Goal: Task Accomplishment & Management: Manage account settings

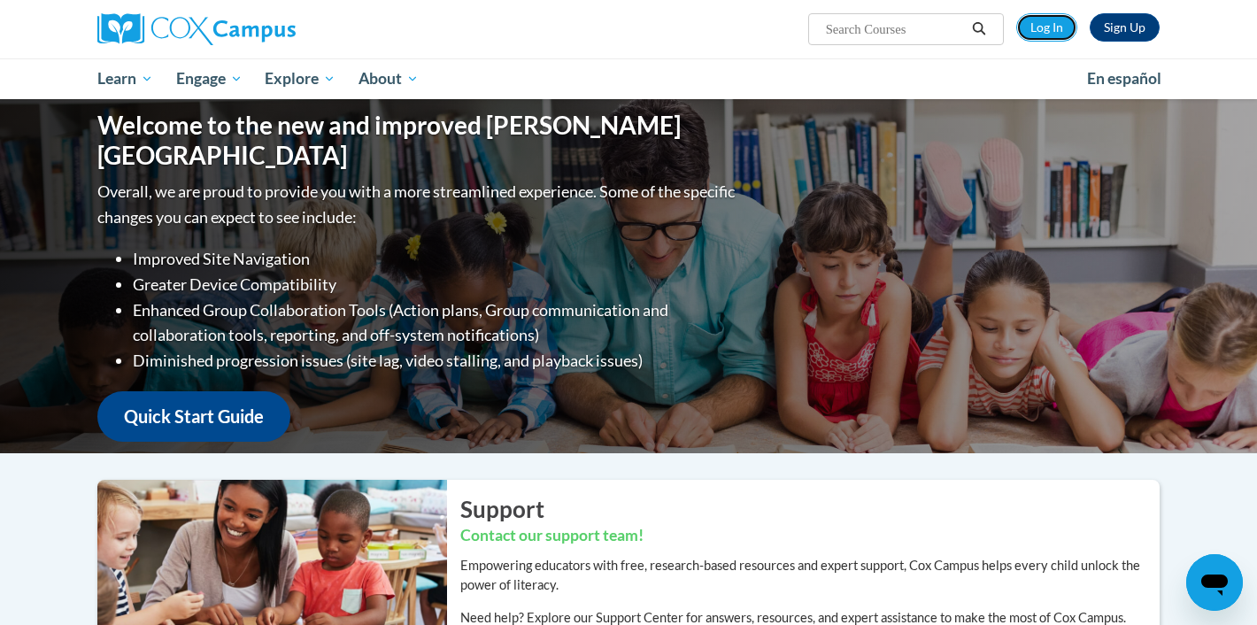
click at [1057, 34] on link "Log In" at bounding box center [1047, 27] width 61 height 28
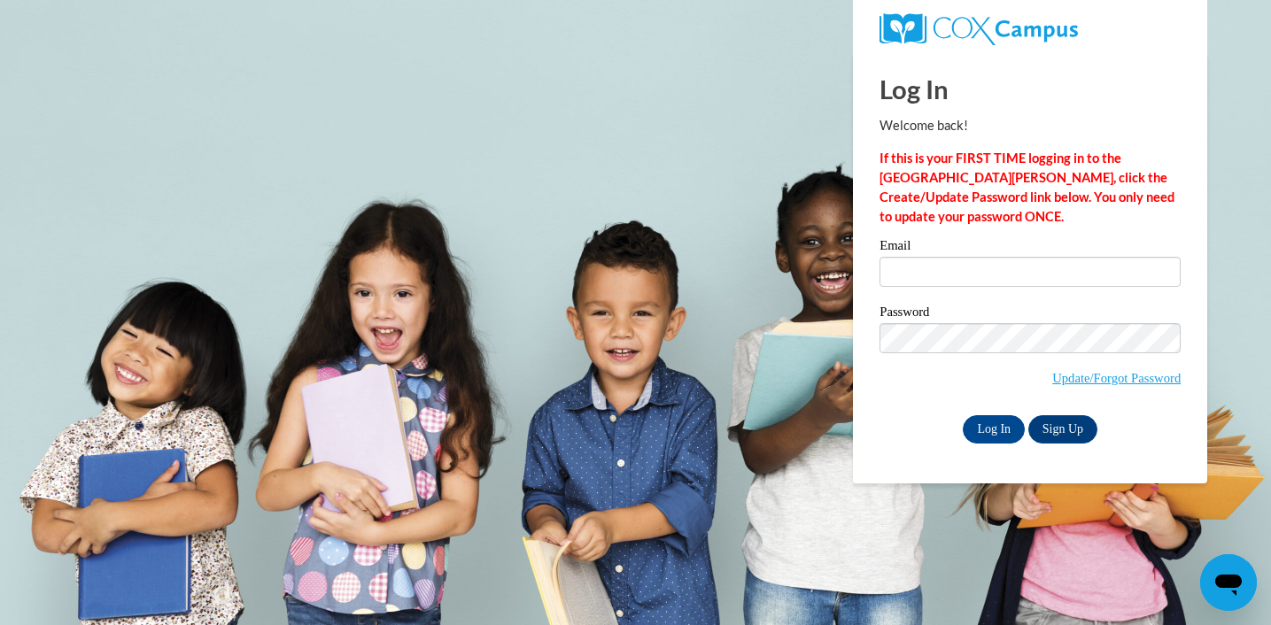
type input "[EMAIL_ADDRESS][DOMAIN_NAME]"
click at [985, 429] on input "Log In" at bounding box center [994, 429] width 62 height 28
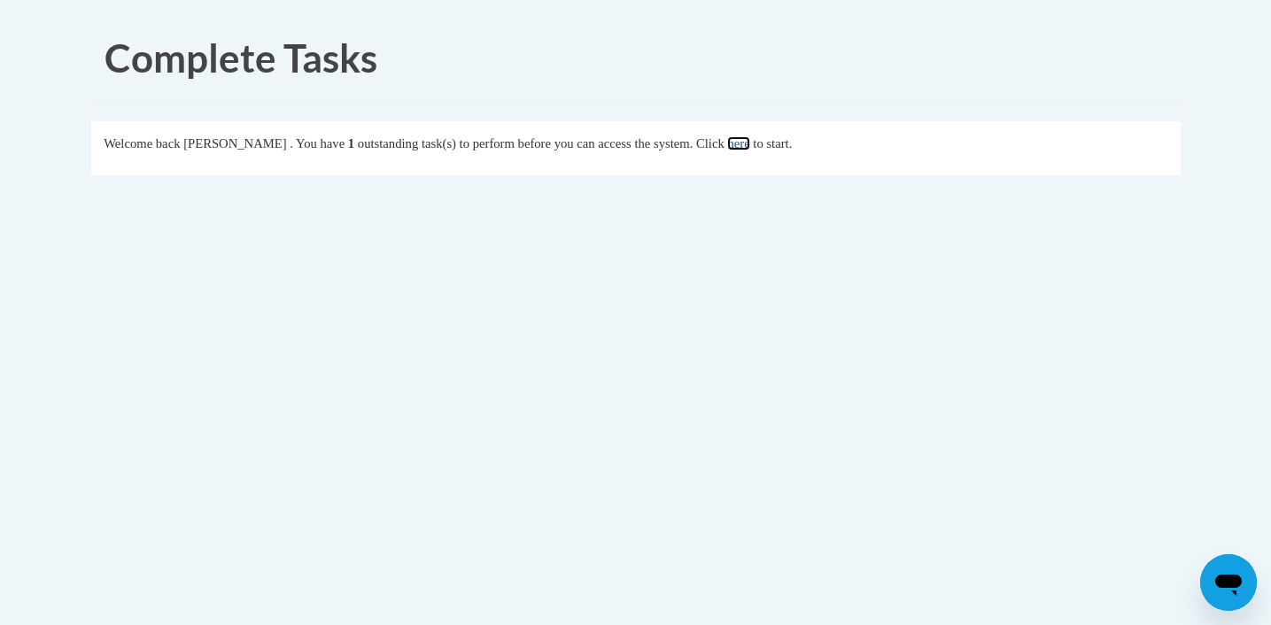
click at [749, 144] on link "here" at bounding box center [738, 143] width 22 height 14
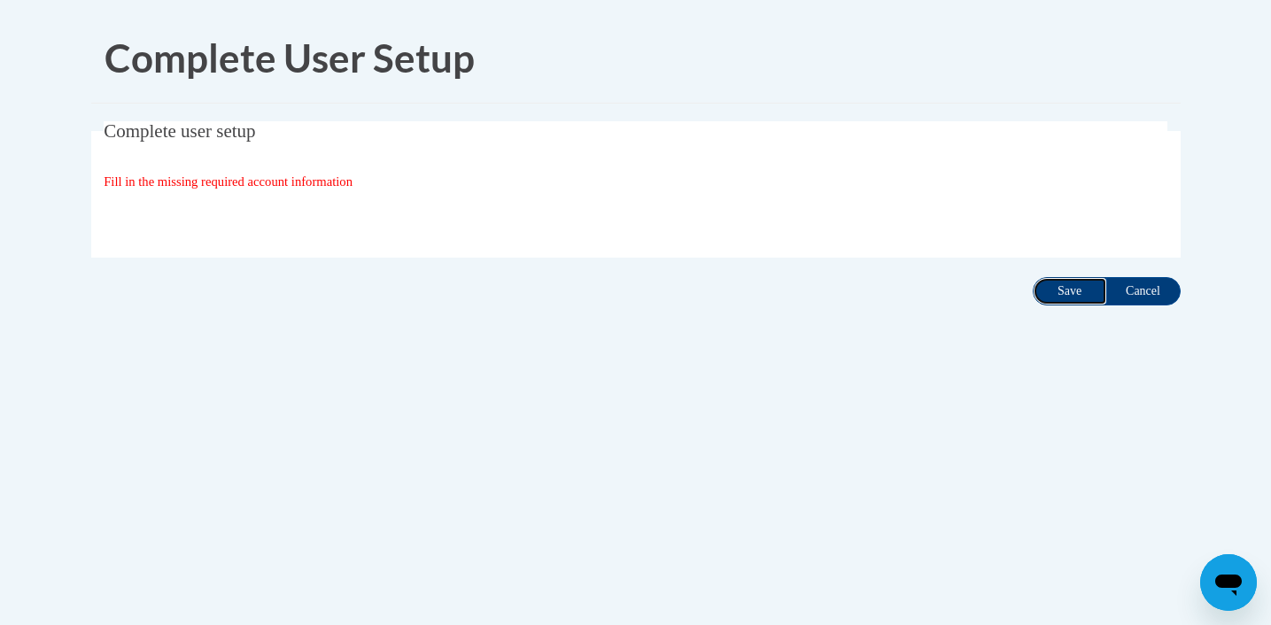
click at [1074, 290] on input "Save" at bounding box center [1070, 291] width 74 height 28
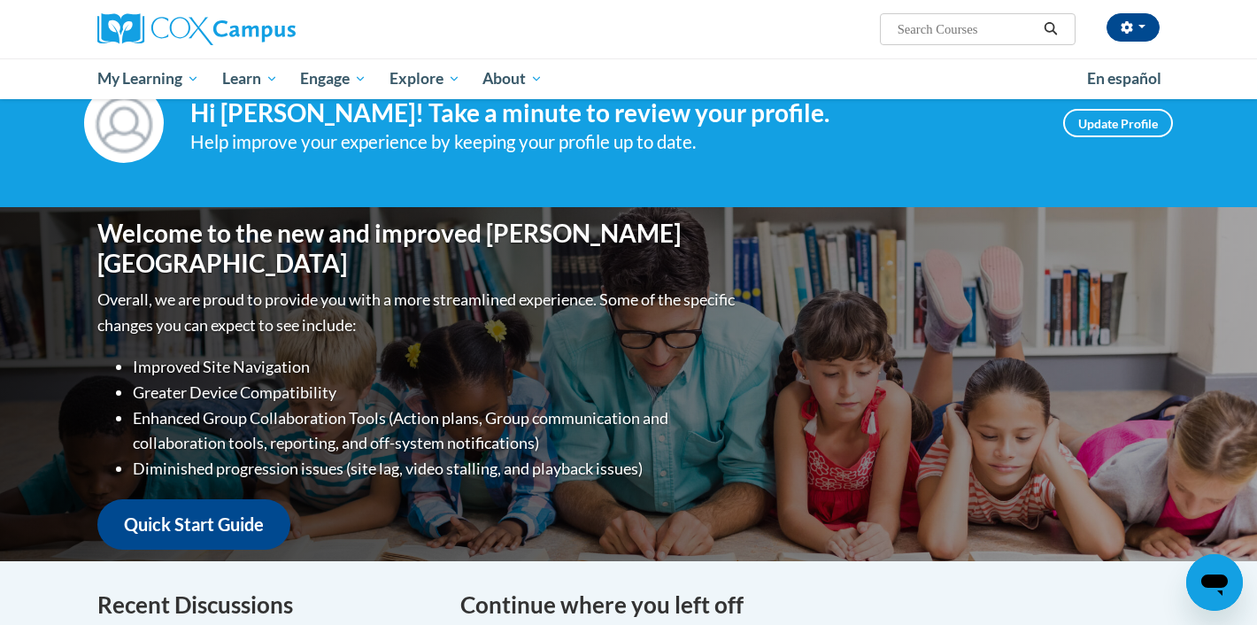
scroll to position [91, 0]
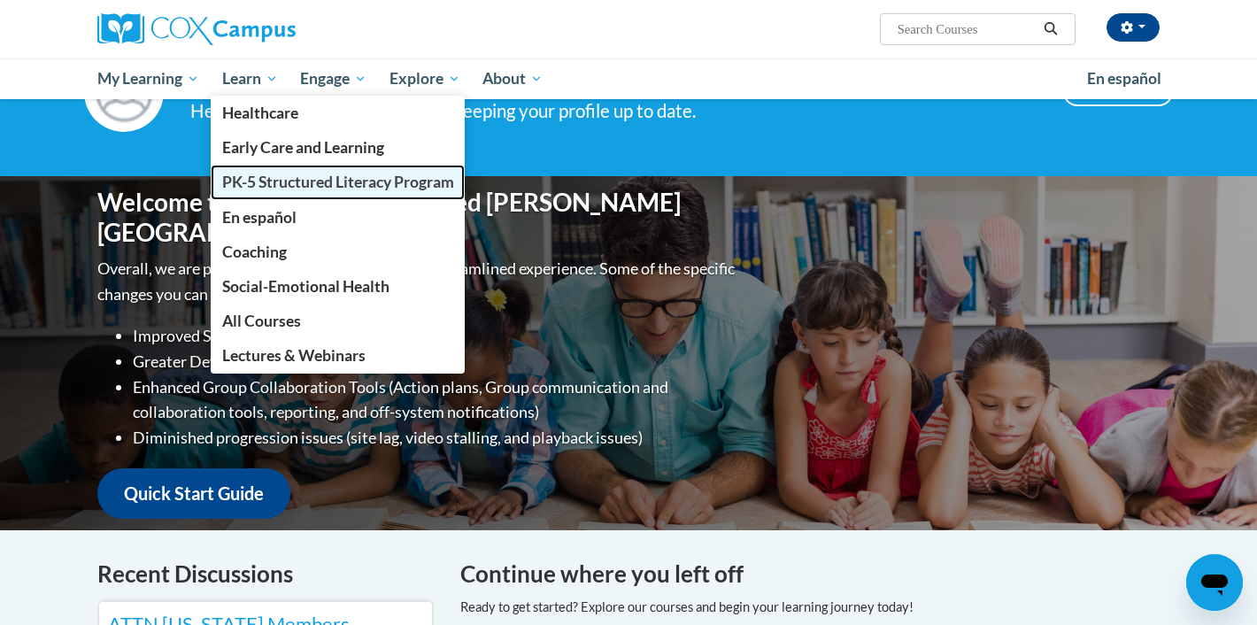
click at [259, 189] on span "PK-5 Structured Literacy Program" at bounding box center [338, 182] width 232 height 19
